Goal: Information Seeking & Learning: Learn about a topic

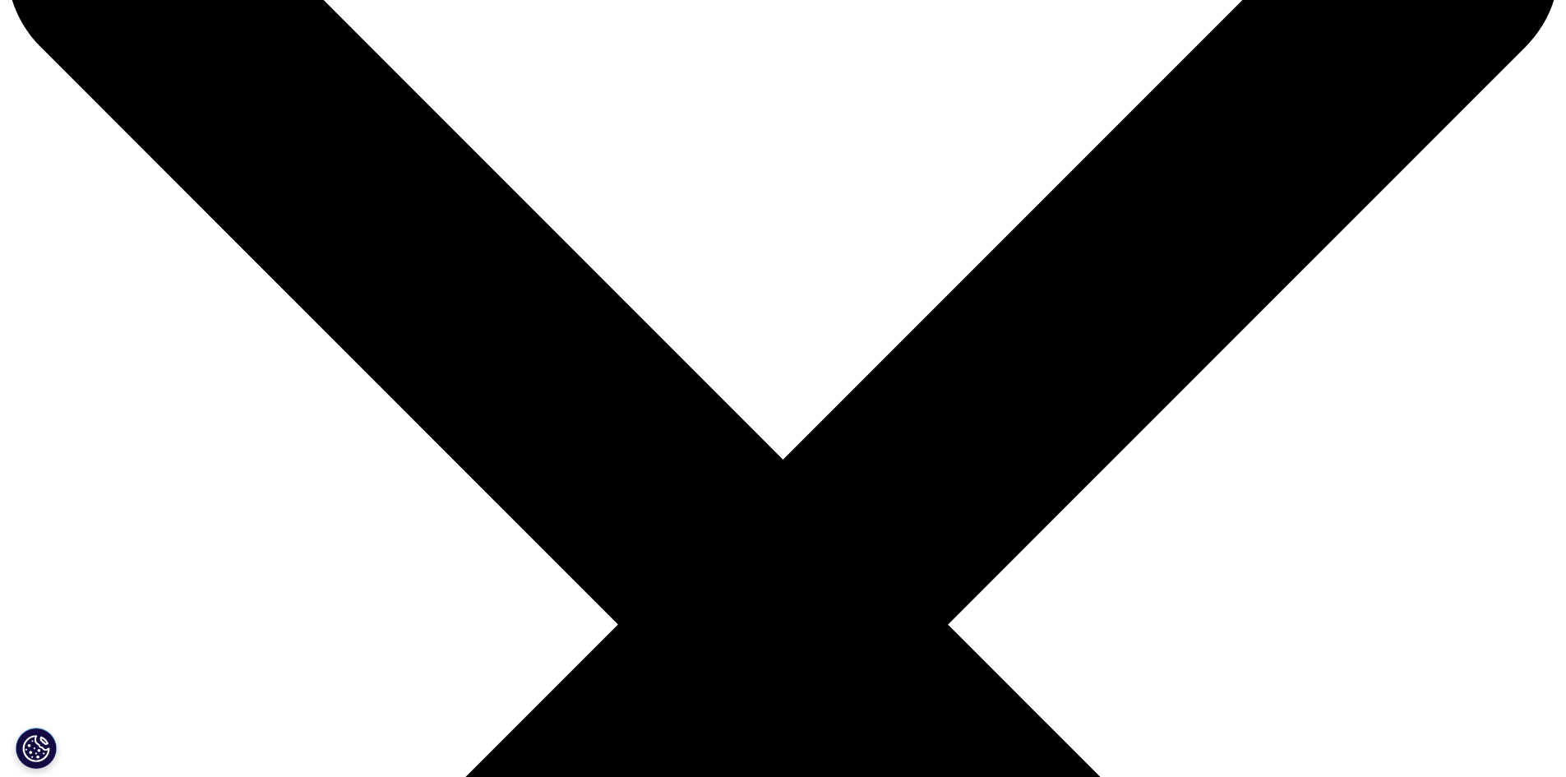
scroll to position [247, 0]
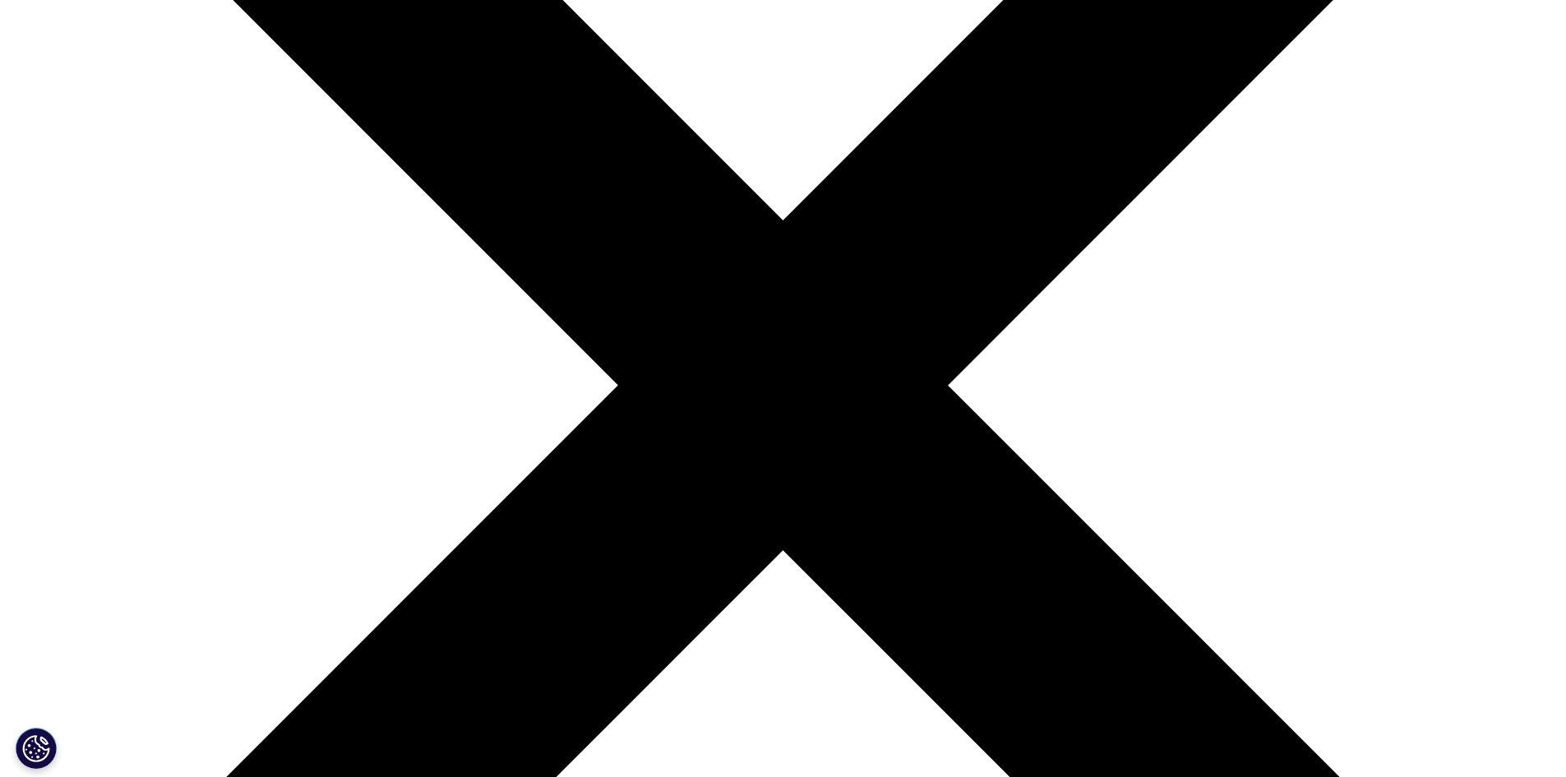
scroll to position [294, 0]
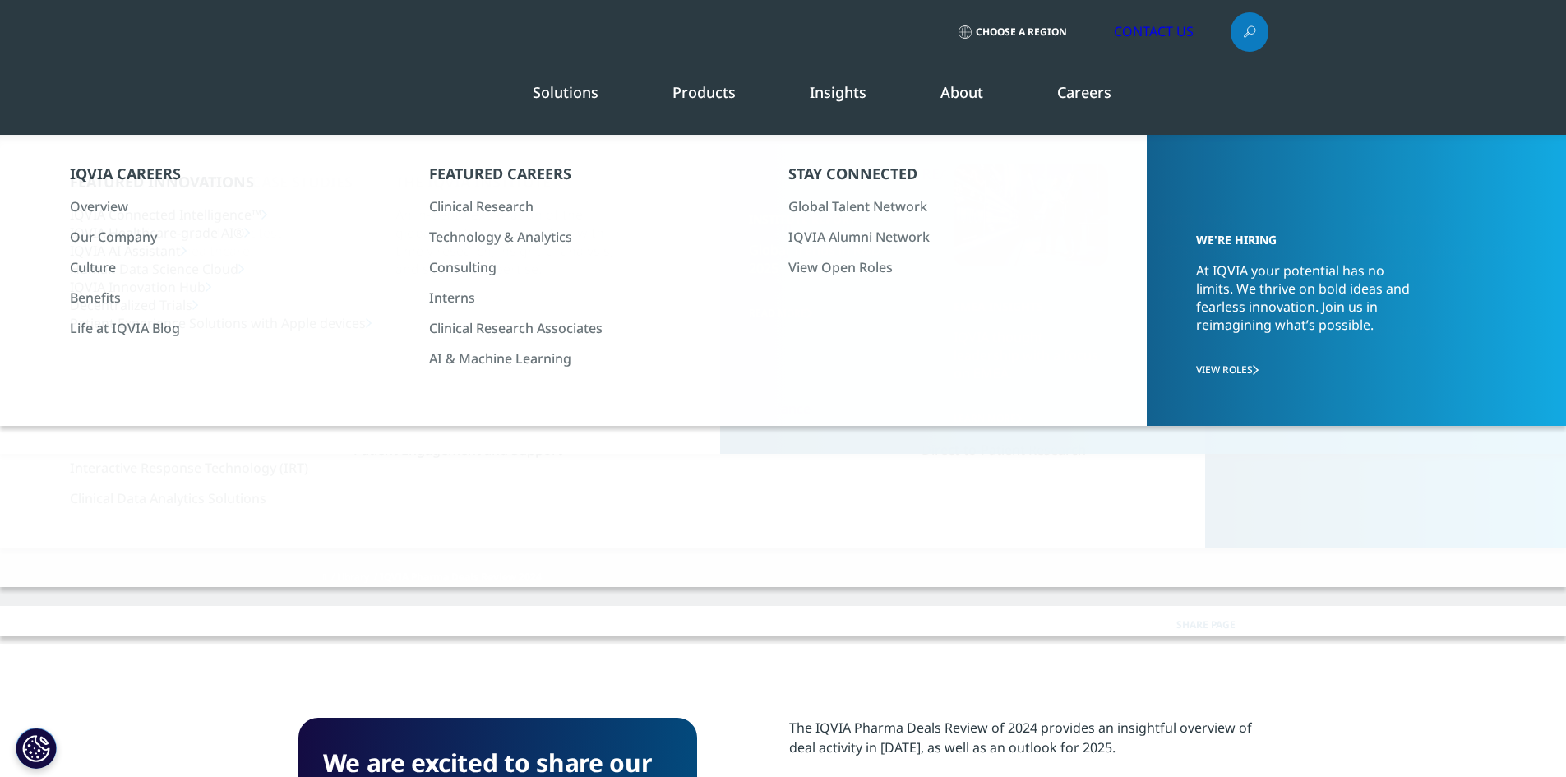
click at [478, 570] on span "IQVIA Pharma Deals Review 2024" at bounding box center [461, 577] width 162 height 14
